Goal: Transaction & Acquisition: Download file/media

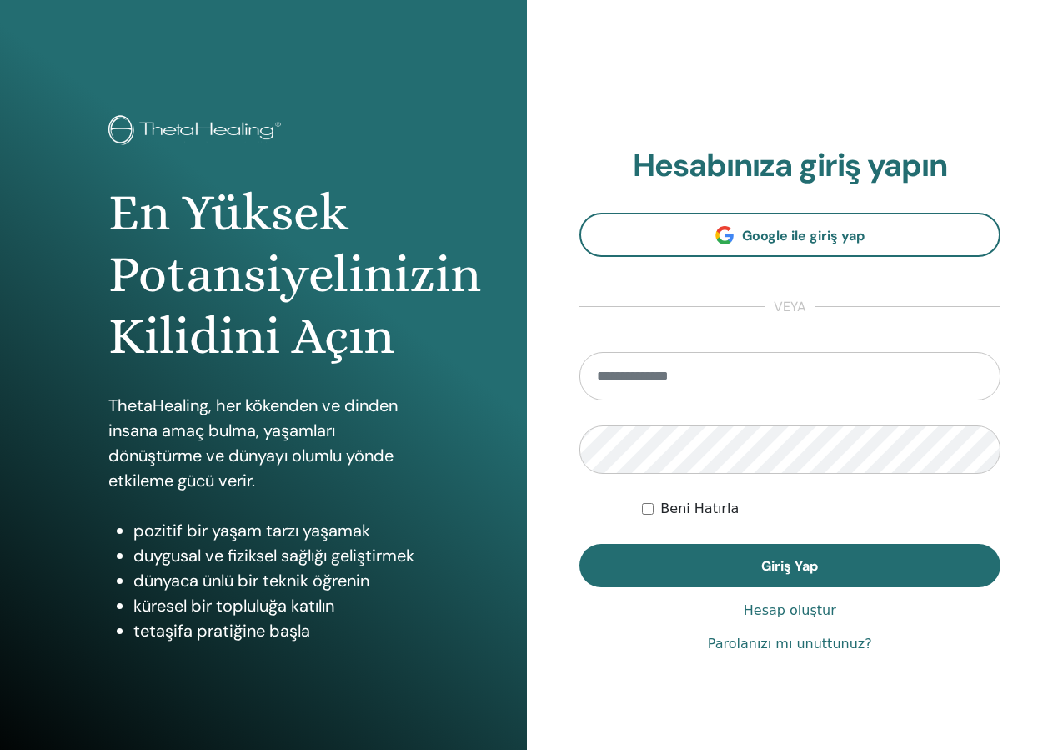
click at [762, 364] on input "email" at bounding box center [791, 376] width 422 height 48
type input "**********"
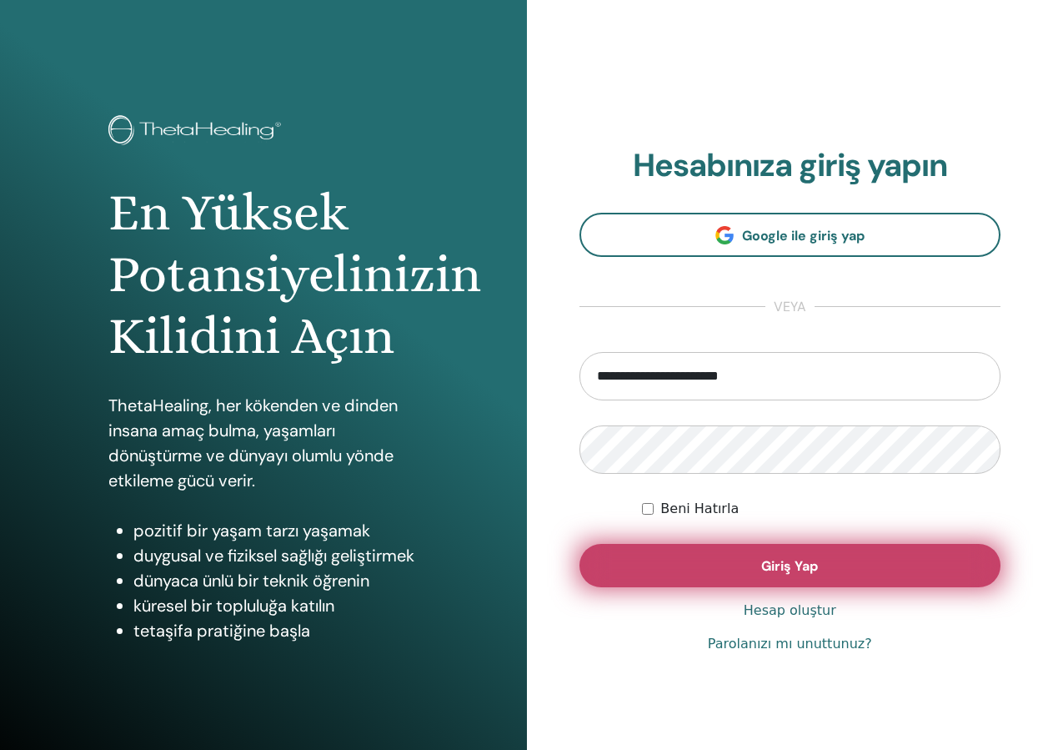
click at [901, 584] on button "Giriş Yap" at bounding box center [791, 565] width 422 height 43
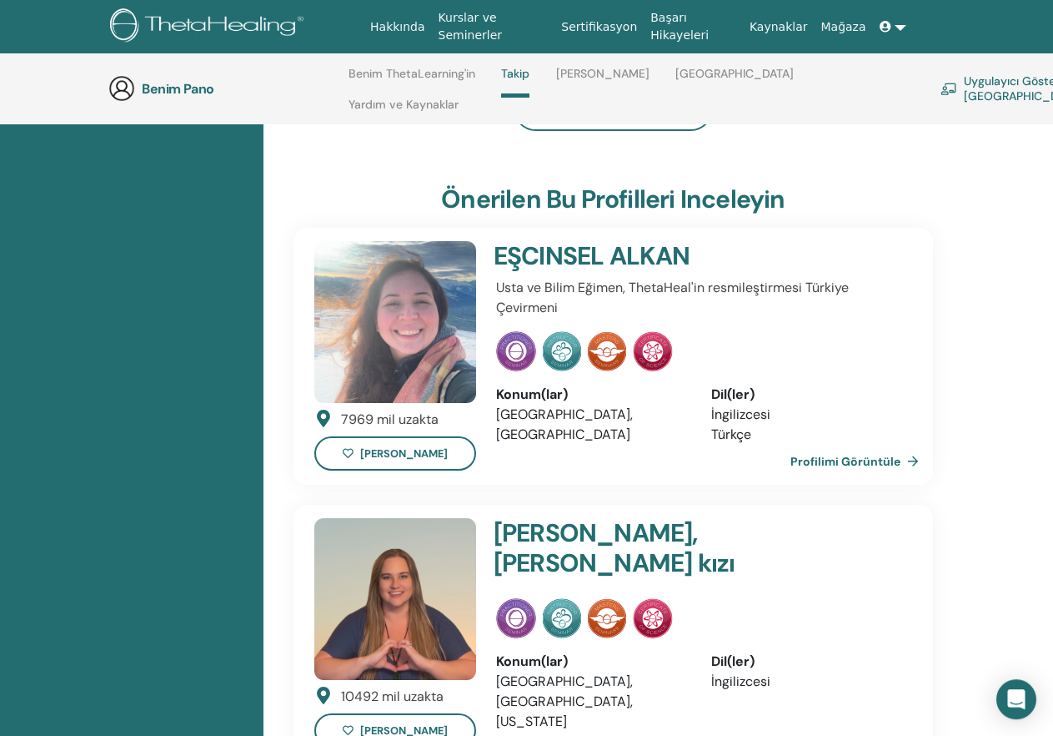
scroll to position [469, 0]
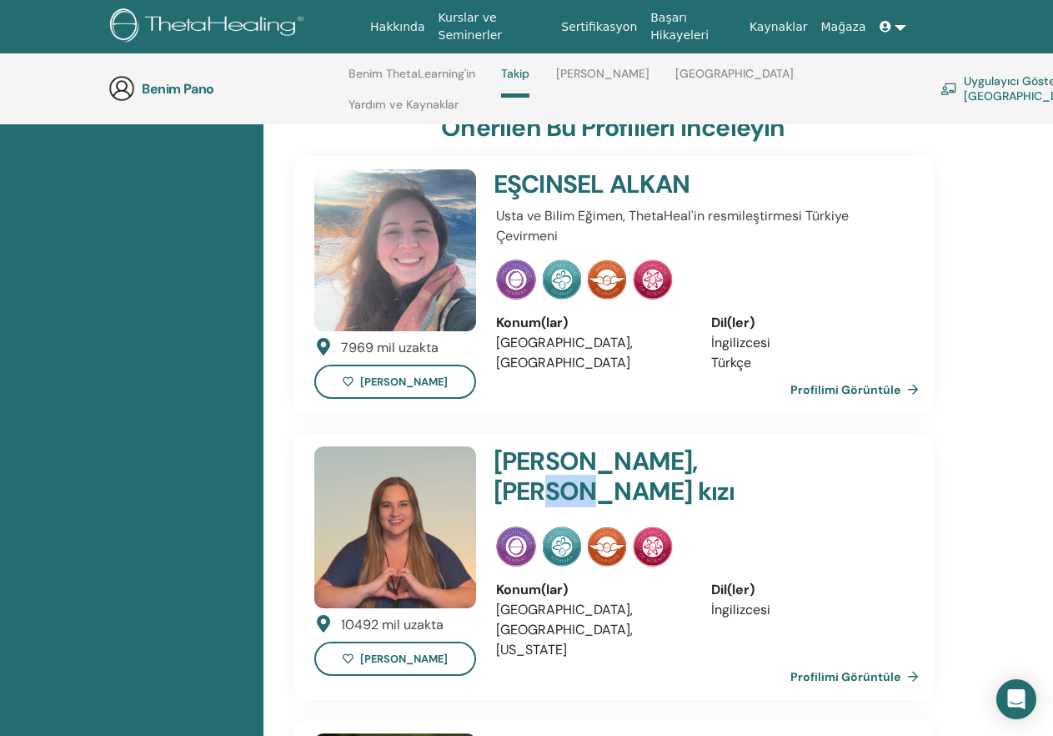
drag, startPoint x: 715, startPoint y: 444, endPoint x: 741, endPoint y: 445, distance: 25.9
click at [741, 446] on h4 "Brandy, Vianna'nın kızı" at bounding box center [663, 476] width 339 height 60
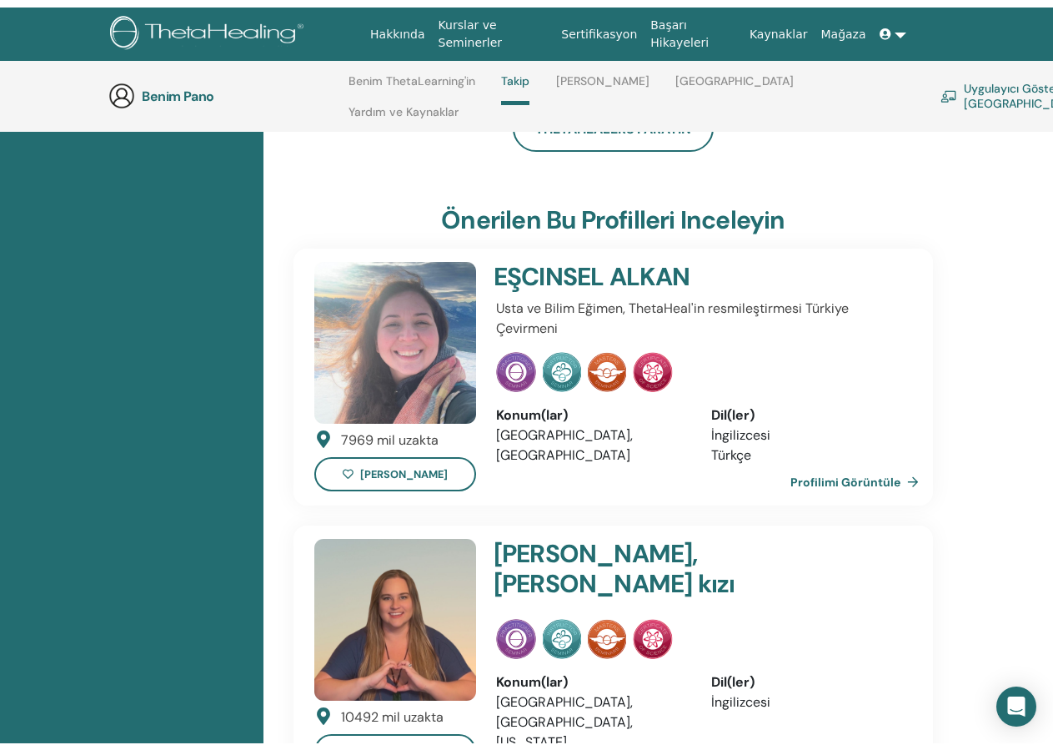
scroll to position [0, 0]
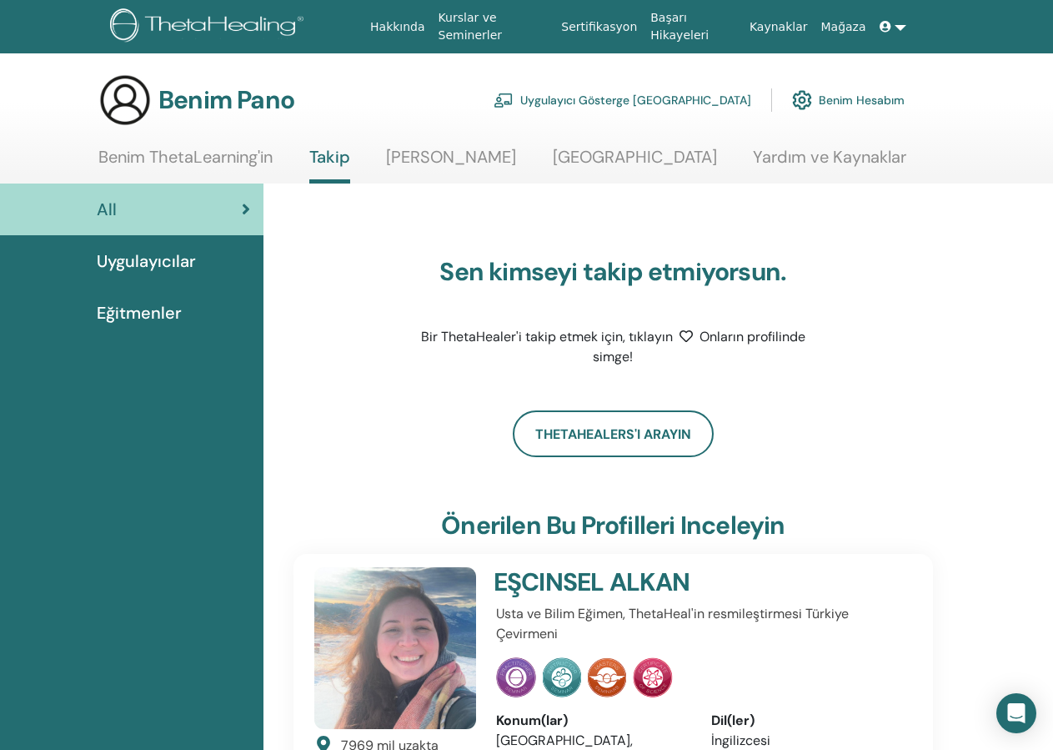
click at [138, 274] on link "Uygulayıcılar" at bounding box center [132, 261] width 264 height 52
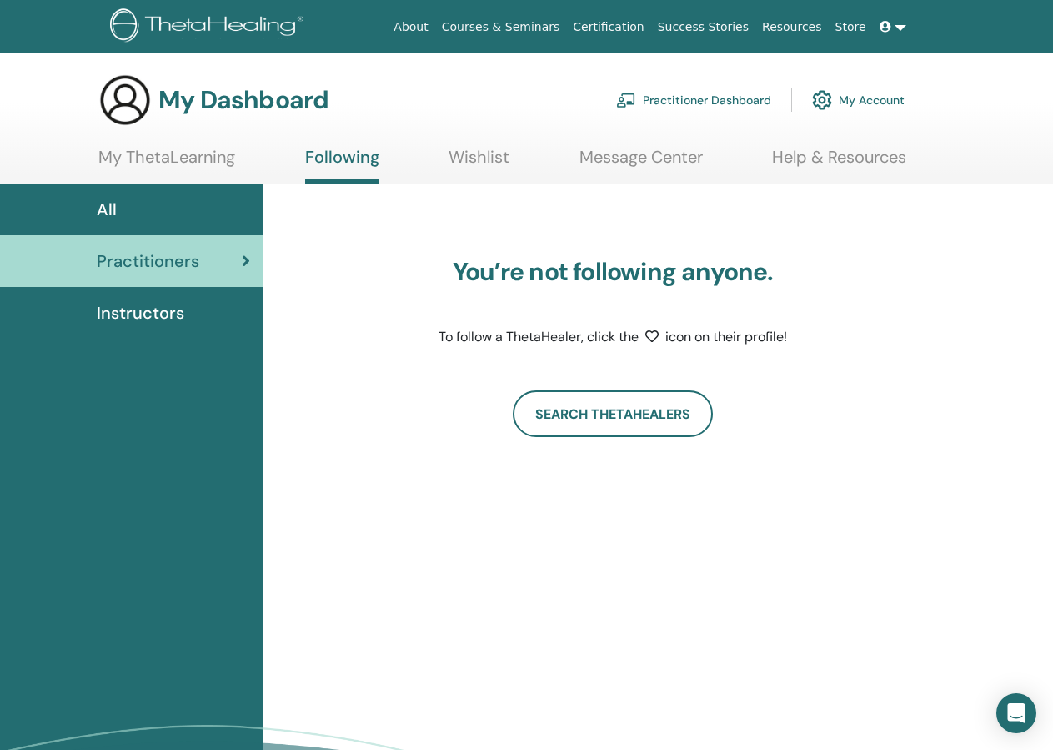
click at [611, 23] on link "Certification" at bounding box center [608, 27] width 84 height 31
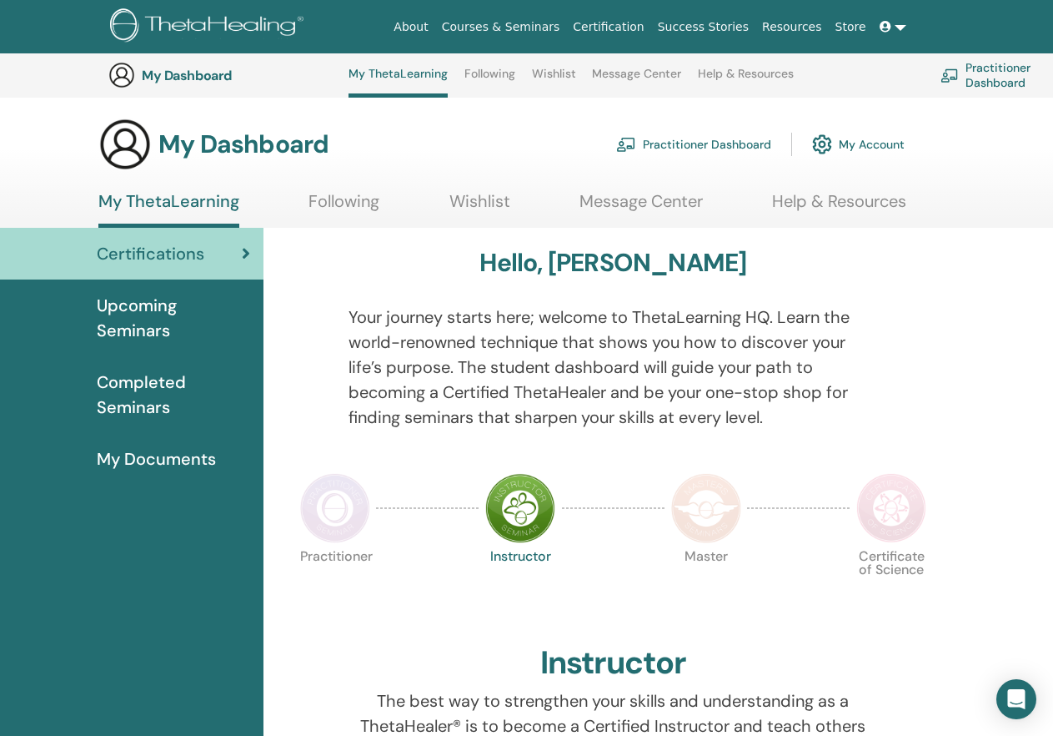
scroll to position [554, 0]
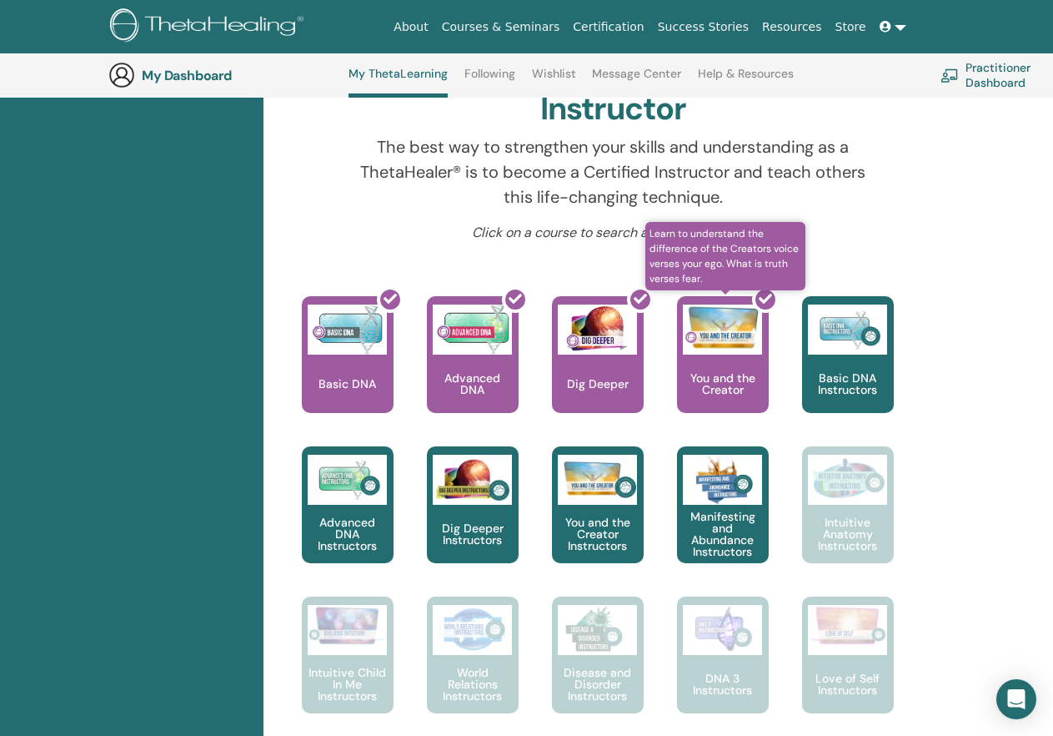
click at [722, 369] on div at bounding box center [733, 361] width 92 height 150
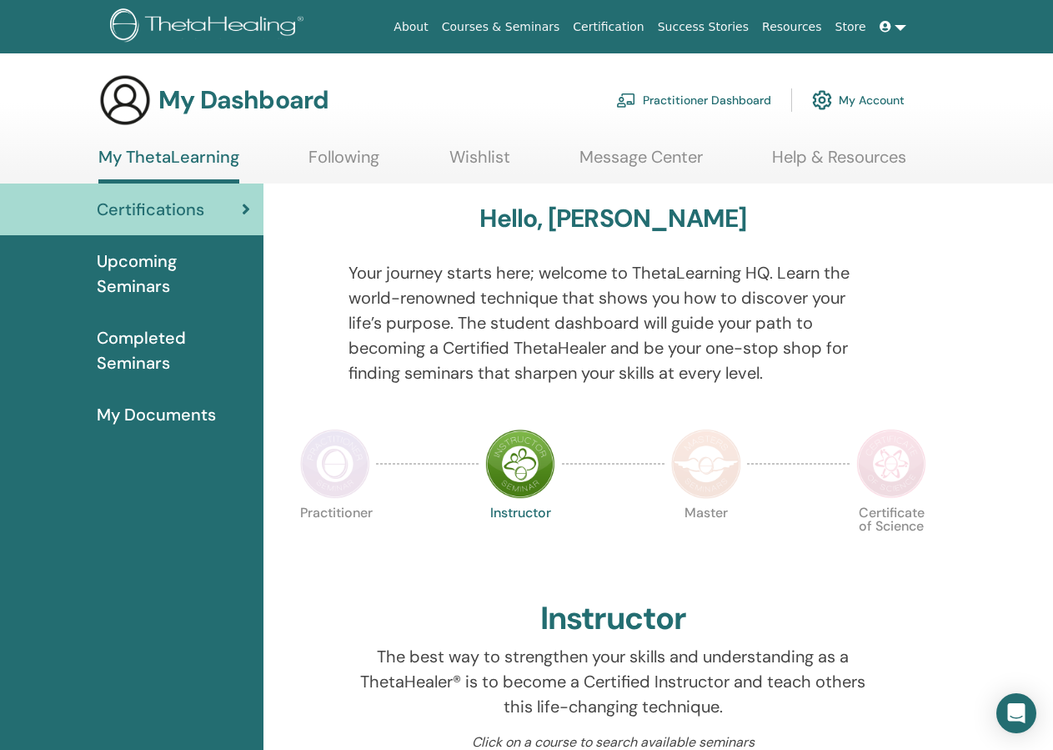
click at [205, 412] on span "My Documents" at bounding box center [156, 414] width 119 height 25
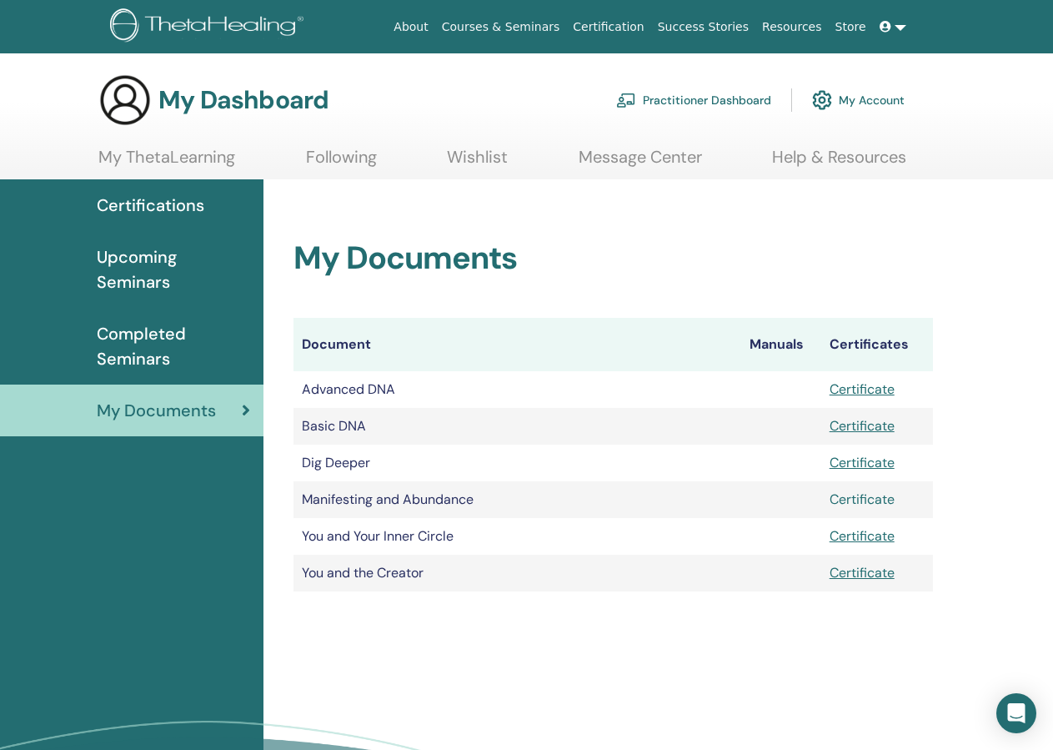
click at [842, 496] on link "Certificate" at bounding box center [862, 499] width 65 height 18
click at [851, 537] on link "Certificate" at bounding box center [862, 536] width 65 height 18
click at [884, 576] on link "Certificate" at bounding box center [862, 573] width 65 height 18
click at [417, 575] on td "You and the Creator" at bounding box center [518, 573] width 448 height 37
click at [851, 575] on link "Certificate" at bounding box center [862, 573] width 65 height 18
